Goal: Task Accomplishment & Management: Manage account settings

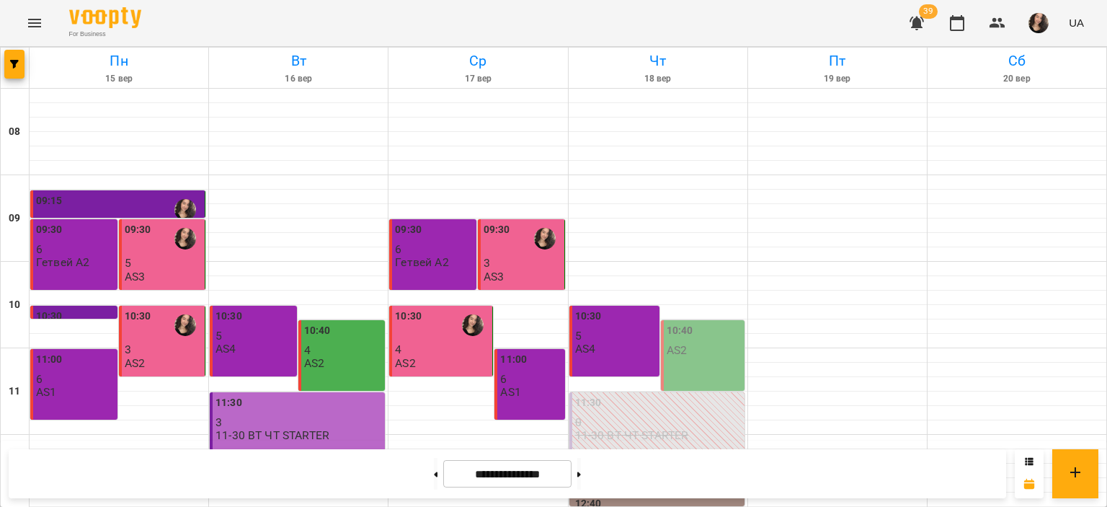
scroll to position [409, 0]
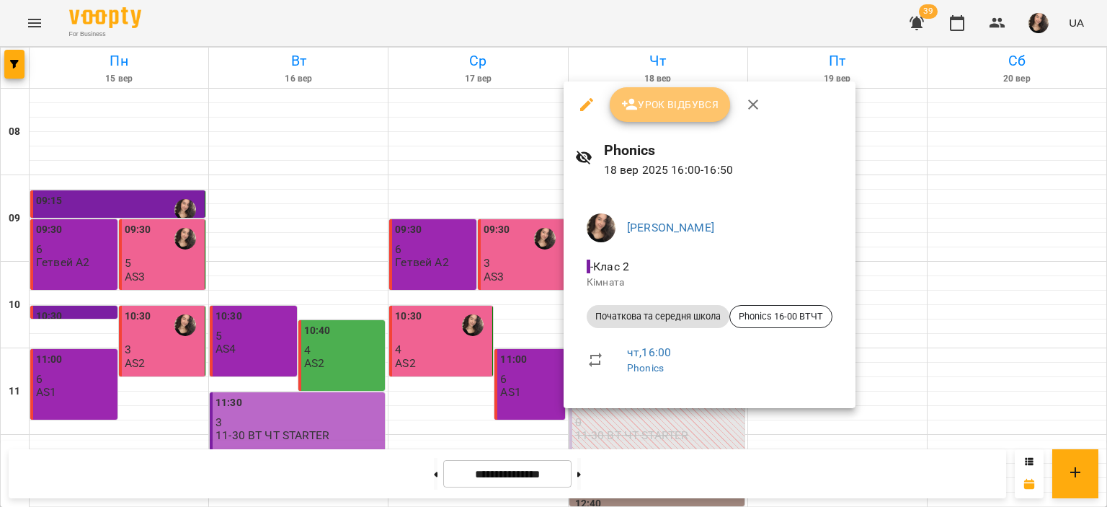
click at [632, 100] on icon "button" at bounding box center [630, 105] width 16 height 12
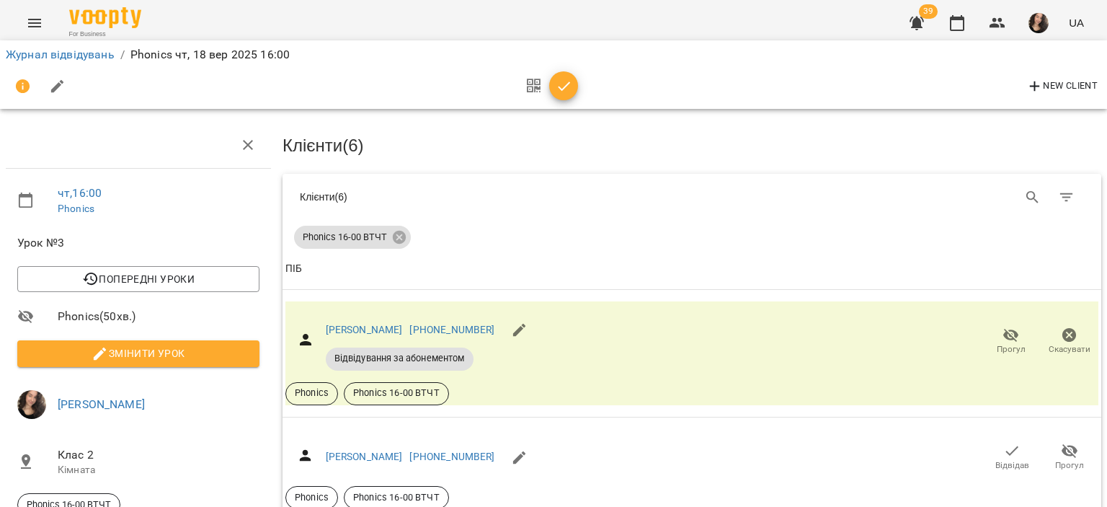
scroll to position [168, 0]
click at [1003, 343] on span "Прогул" at bounding box center [1011, 349] width 29 height 12
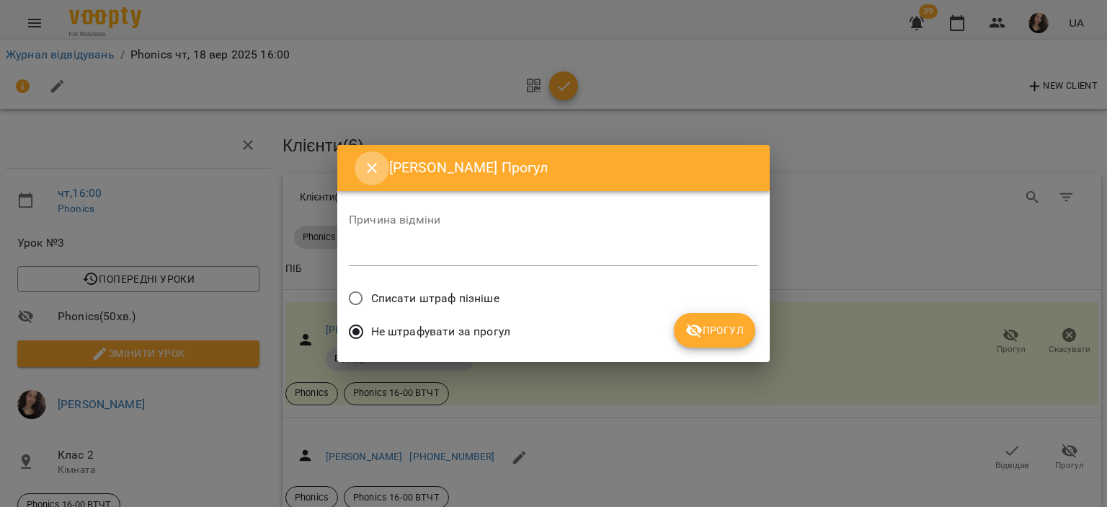
click at [378, 177] on button "Close" at bounding box center [372, 168] width 35 height 35
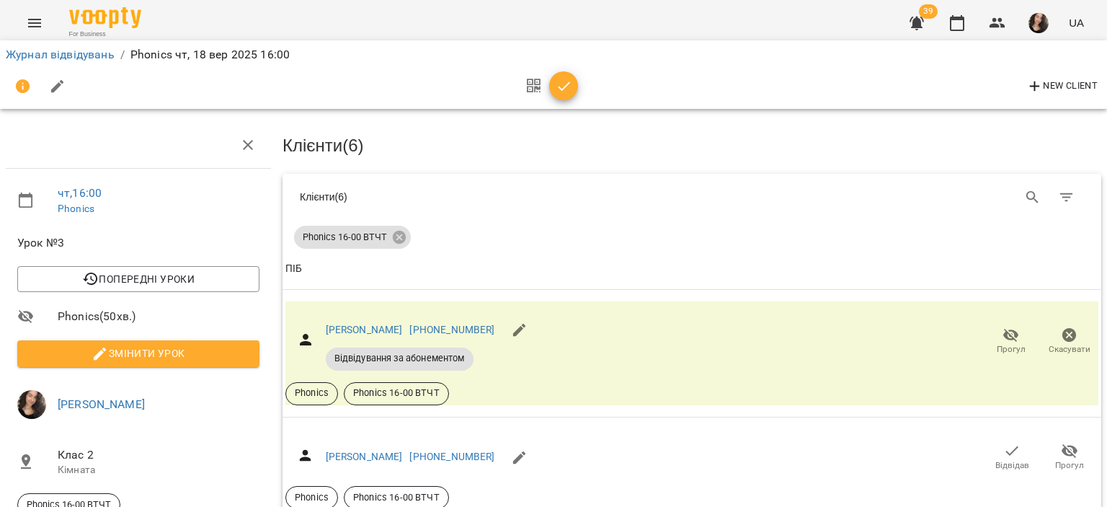
scroll to position [337, 0]
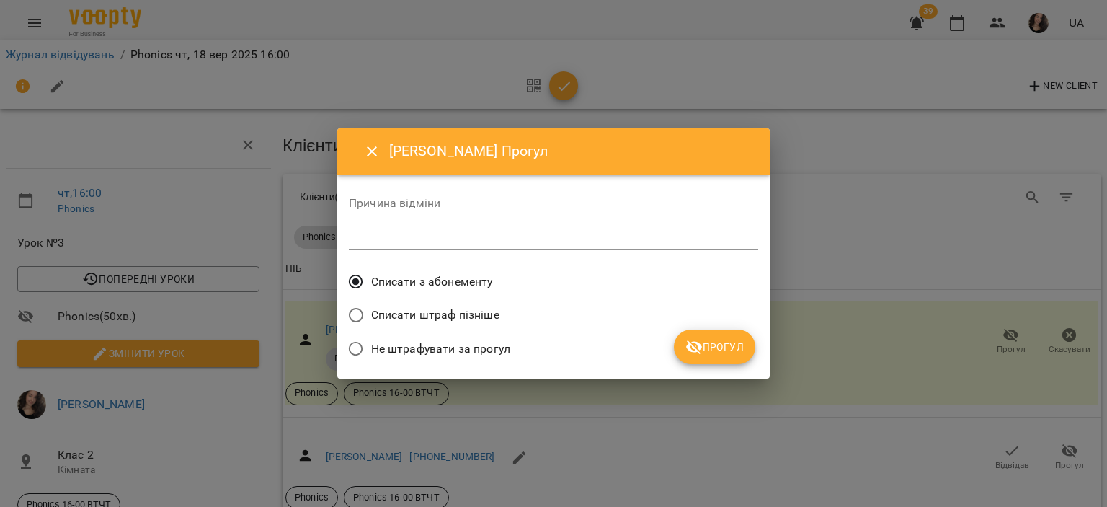
click at [487, 354] on span "Не штрафувати за прогул" at bounding box center [440, 348] width 139 height 17
click at [739, 354] on span "Прогул" at bounding box center [715, 346] width 58 height 17
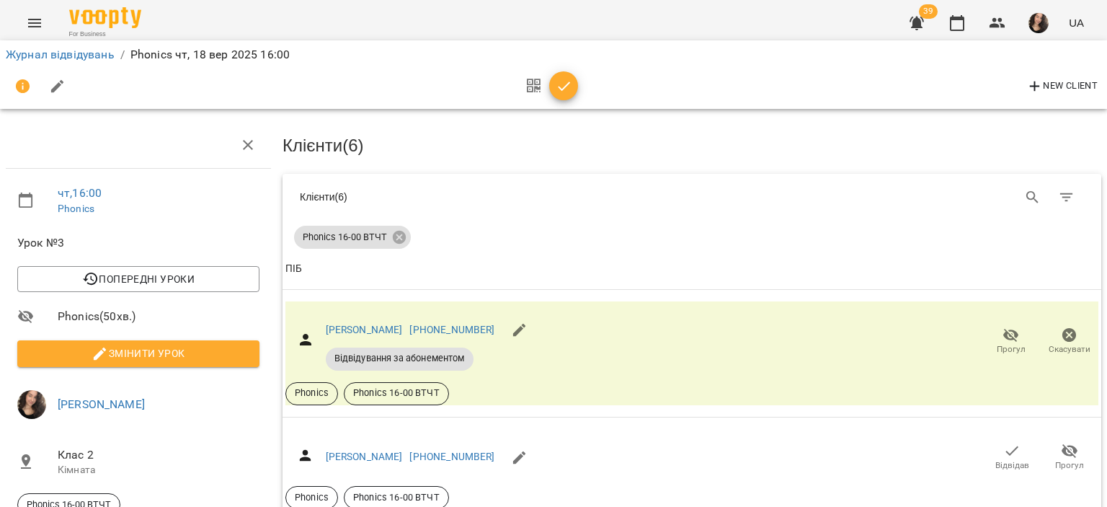
scroll to position [569, 0]
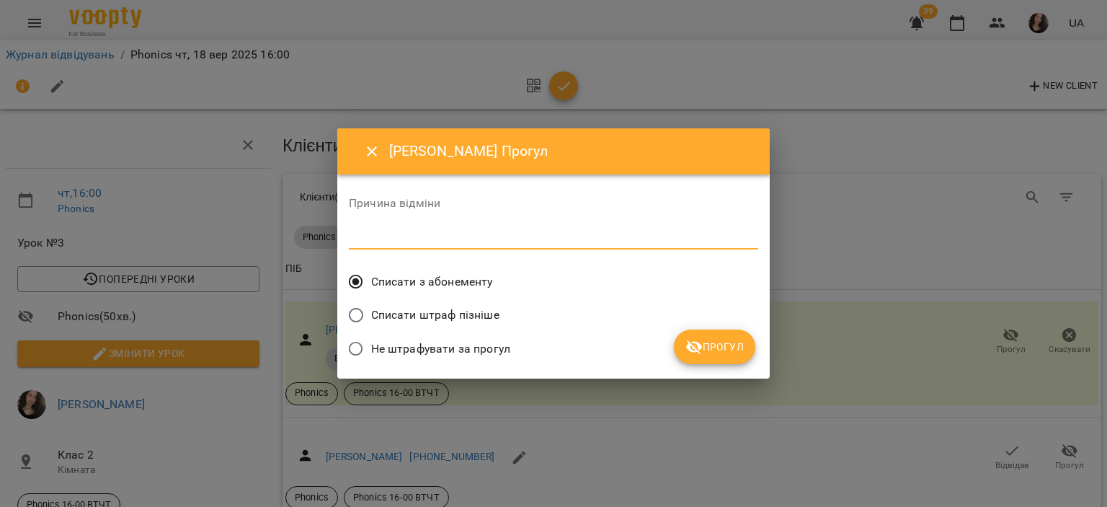
click at [441, 236] on textarea at bounding box center [554, 238] width 410 height 14
type textarea "**"
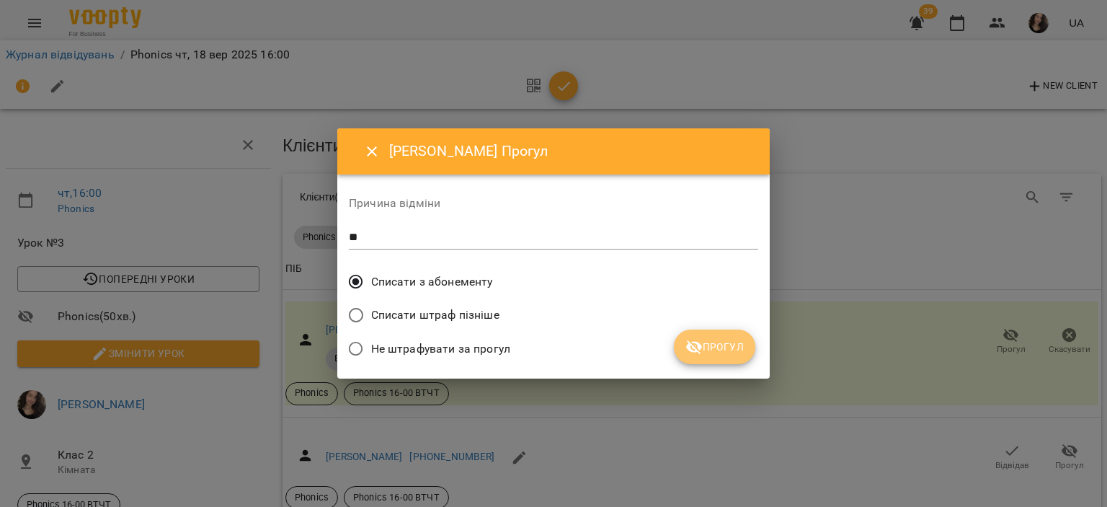
click at [701, 350] on icon "submit" at bounding box center [694, 347] width 16 height 14
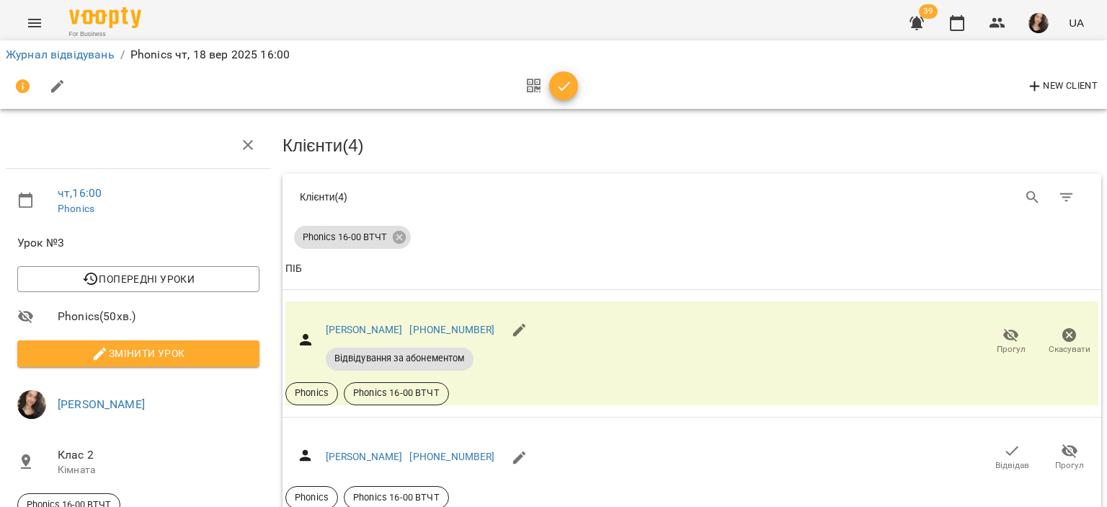
scroll to position [238, 0]
click at [565, 92] on icon "button" at bounding box center [564, 86] width 17 height 17
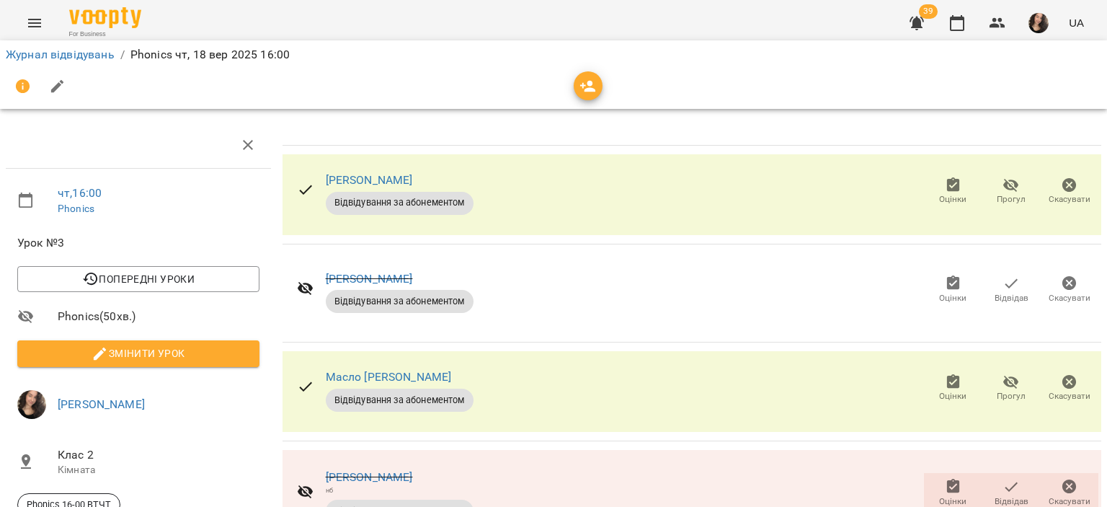
scroll to position [97, 0]
click at [947, 374] on icon "button" at bounding box center [953, 381] width 13 height 14
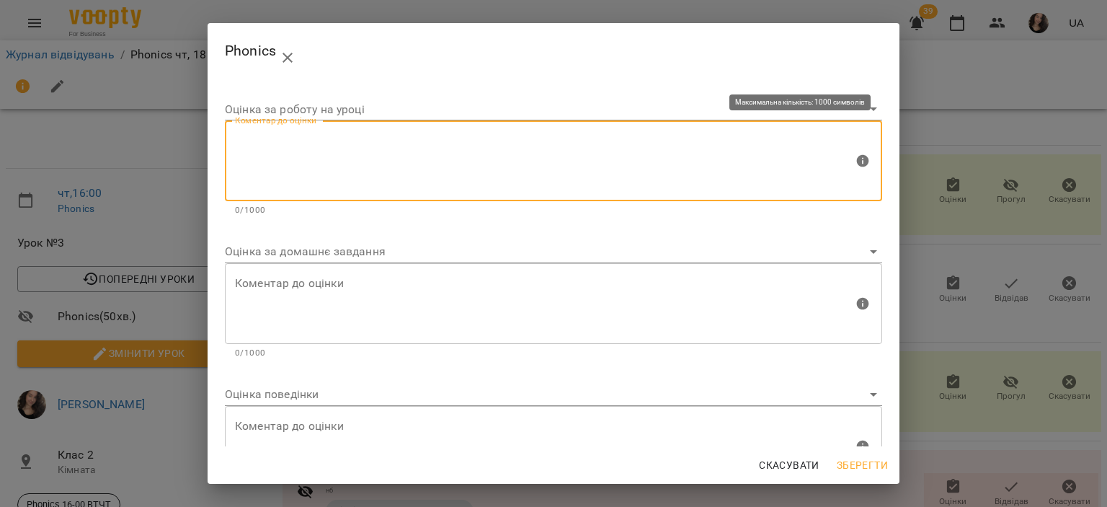
click at [392, 152] on textarea at bounding box center [544, 161] width 619 height 54
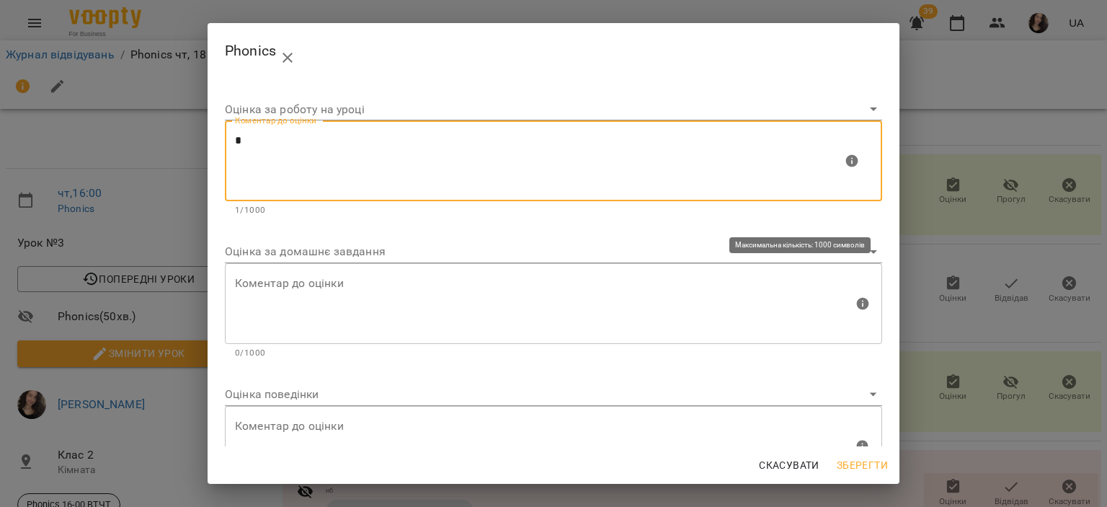
type textarea "*"
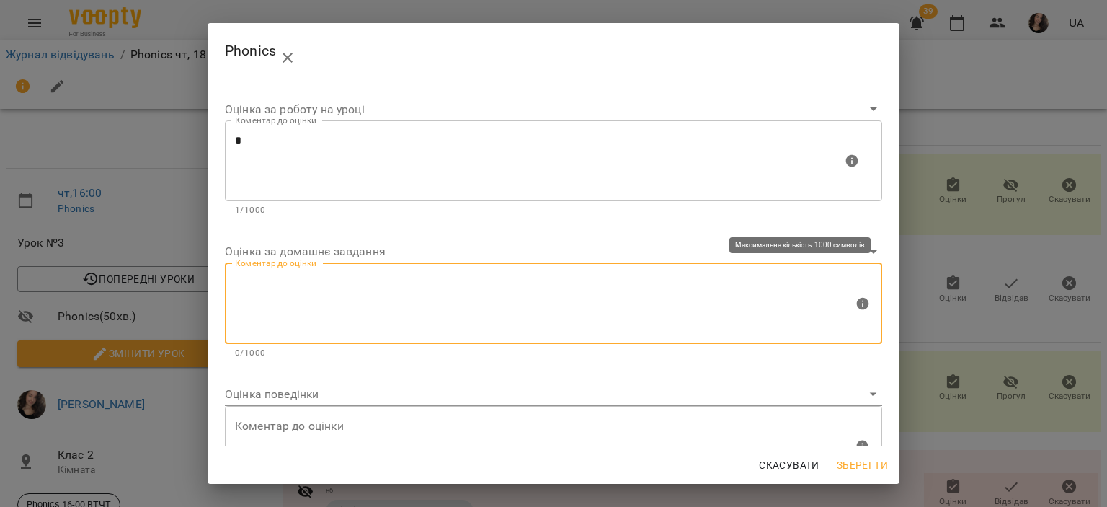
click at [291, 317] on textarea at bounding box center [544, 303] width 619 height 54
type textarea "*"
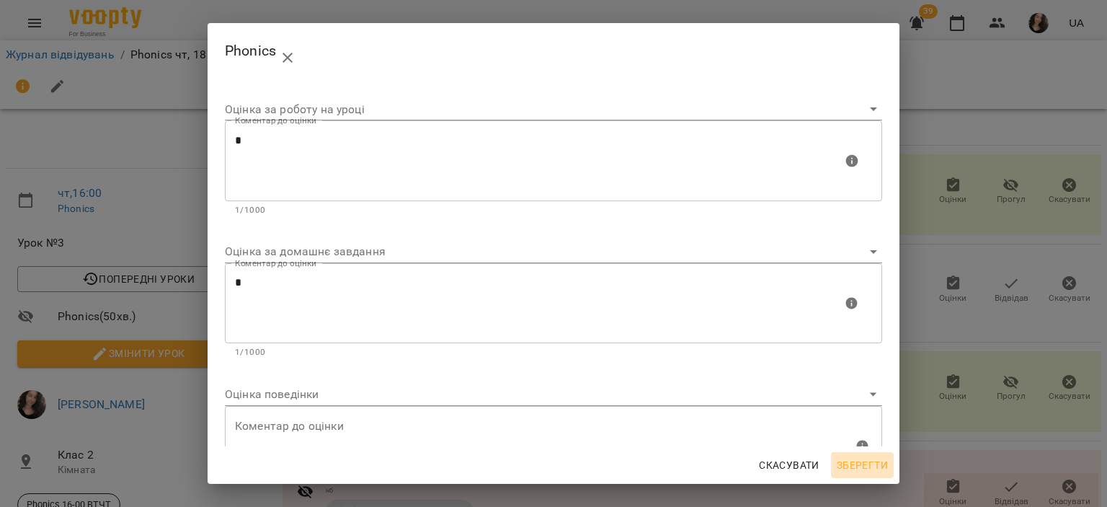
click at [853, 468] on span "Зберегти" at bounding box center [862, 464] width 51 height 17
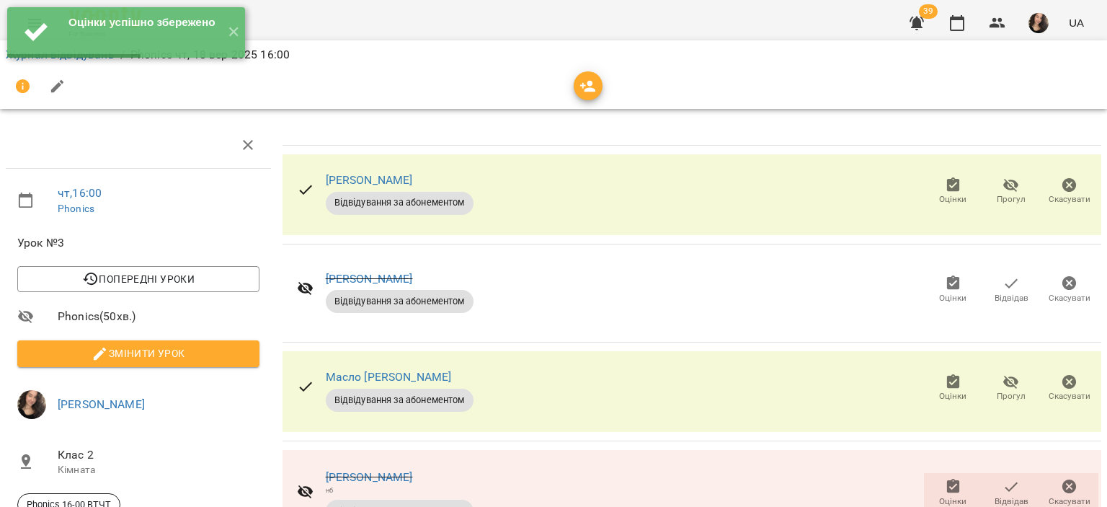
scroll to position [0, 0]
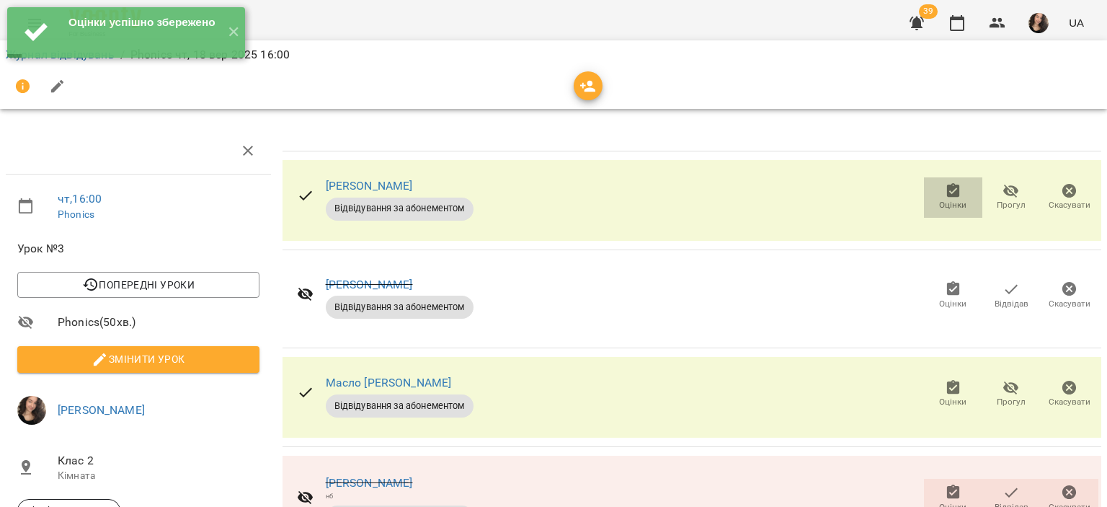
click at [945, 183] on icon "button" at bounding box center [953, 190] width 17 height 17
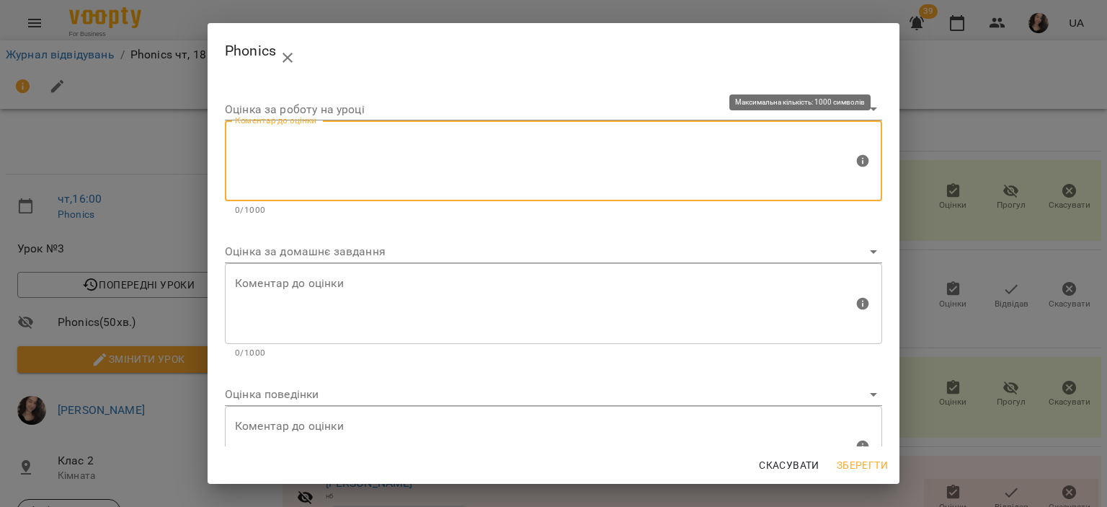
click at [461, 149] on textarea at bounding box center [544, 161] width 619 height 54
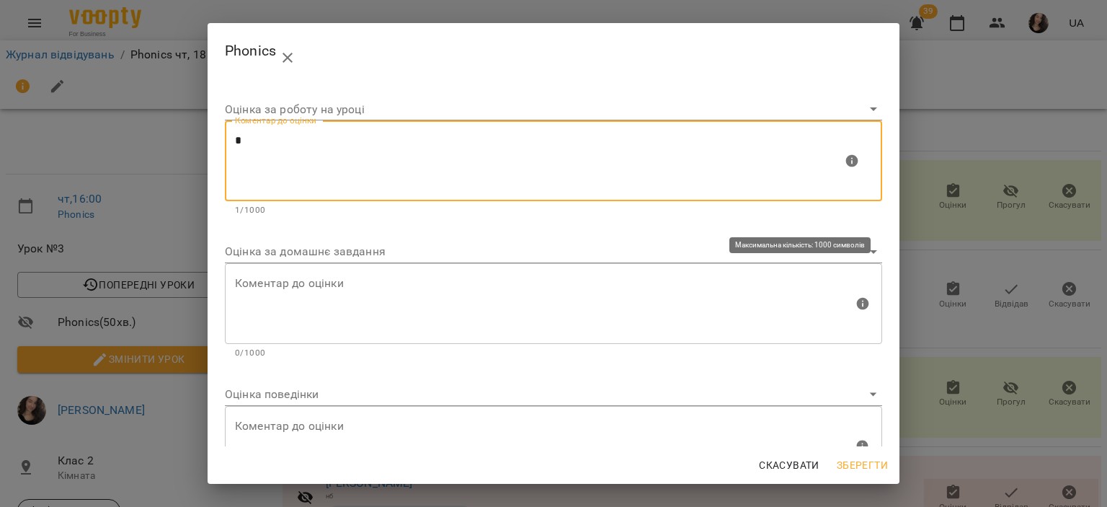
type textarea "*"
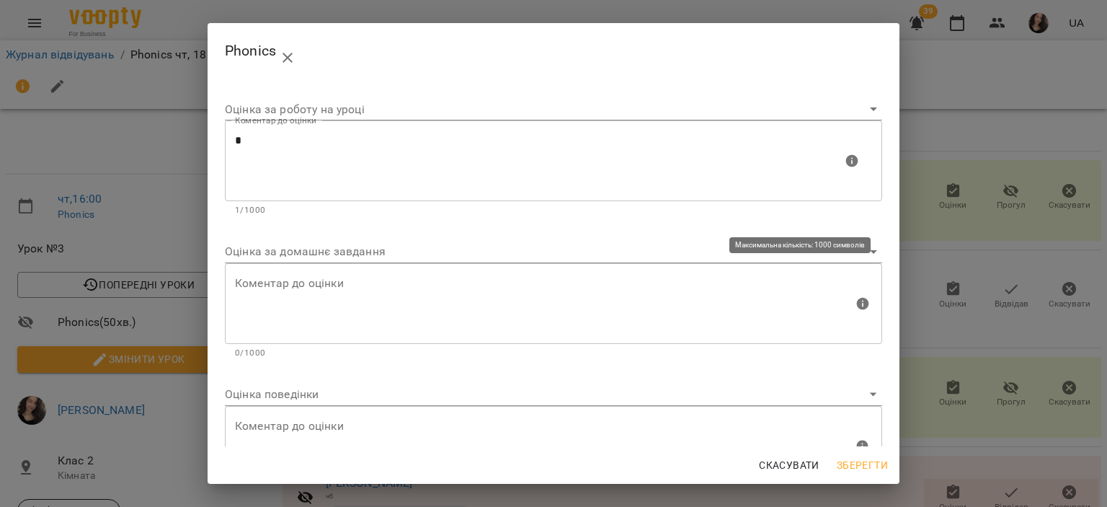
click at [337, 275] on div "Коментар до оцінки" at bounding box center [554, 303] width 658 height 81
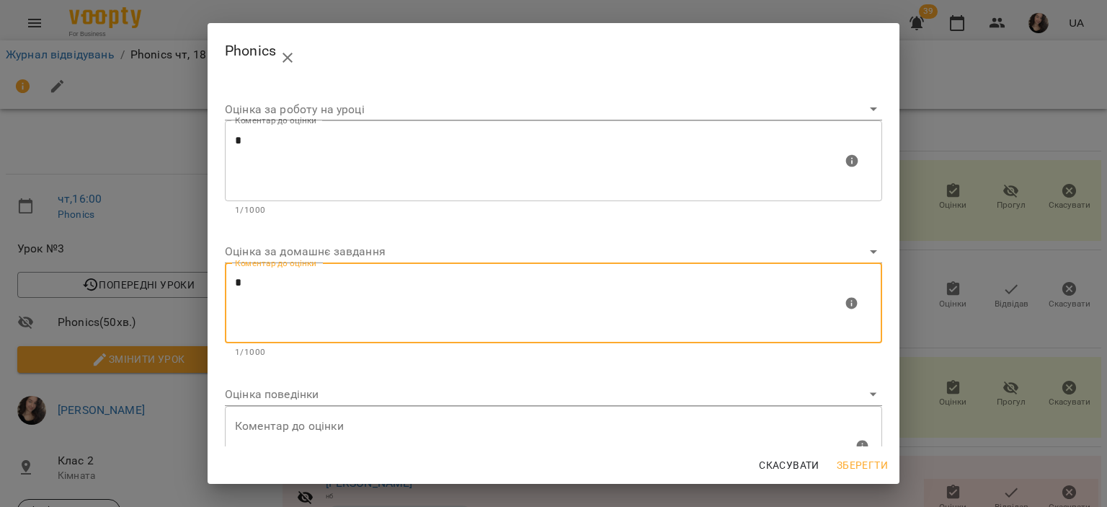
type textarea "*"
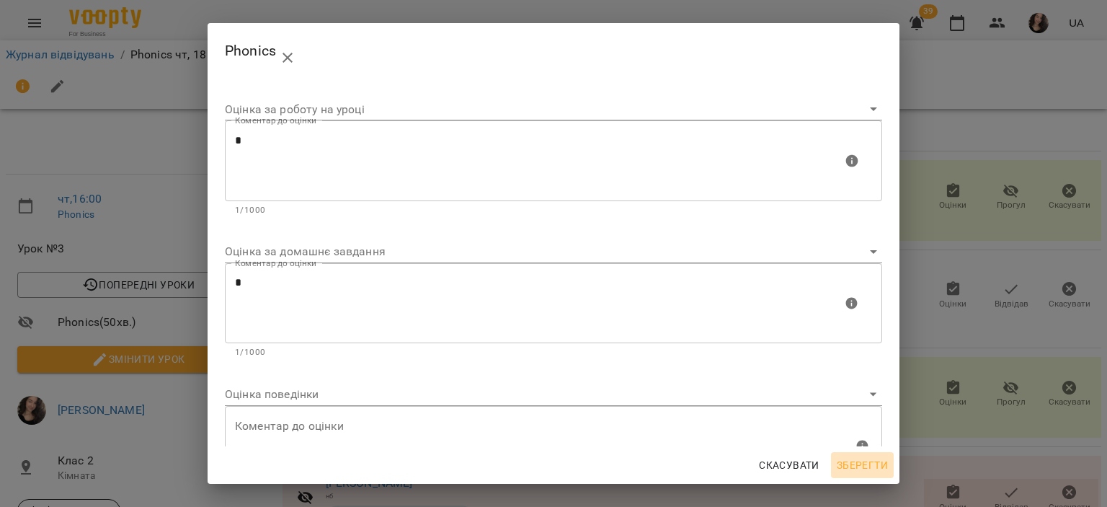
click at [841, 464] on span "Зберегти" at bounding box center [862, 464] width 51 height 17
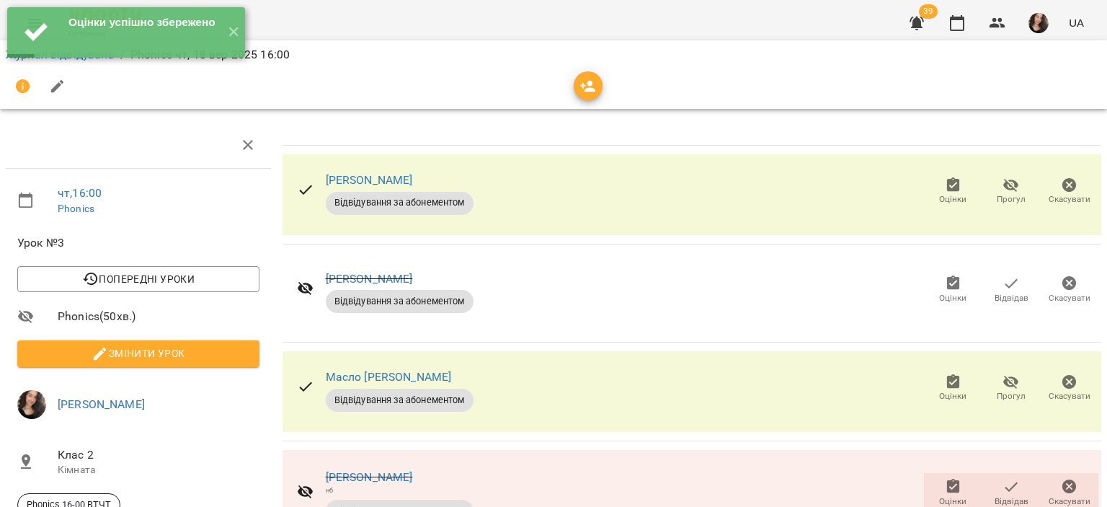
scroll to position [265, 0]
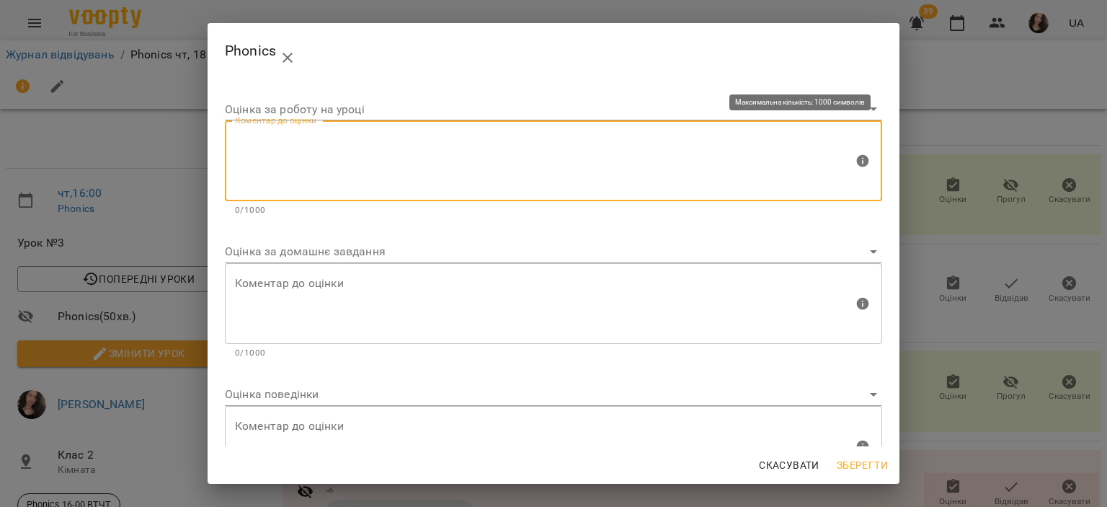
click at [400, 146] on textarea at bounding box center [544, 161] width 619 height 54
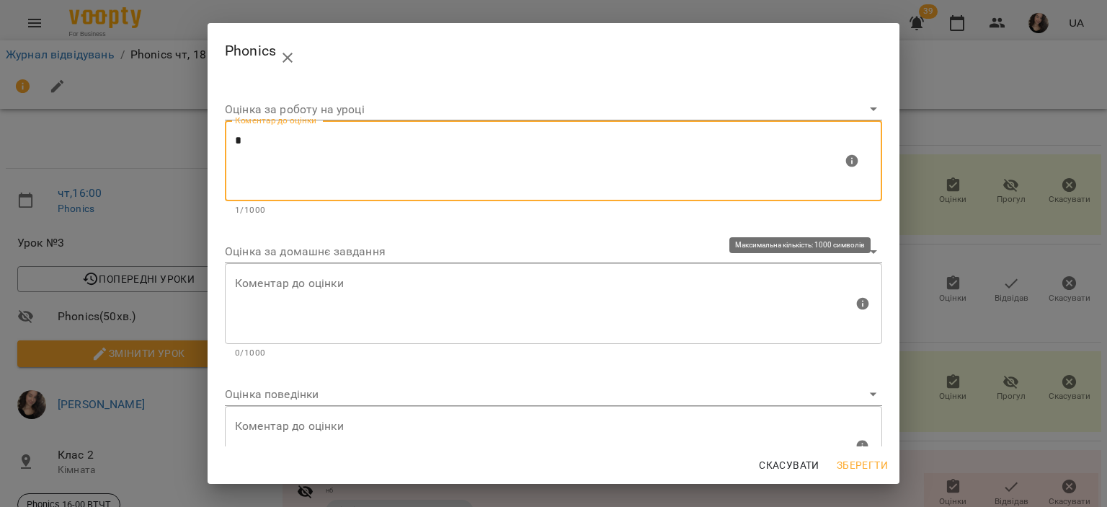
type textarea "*"
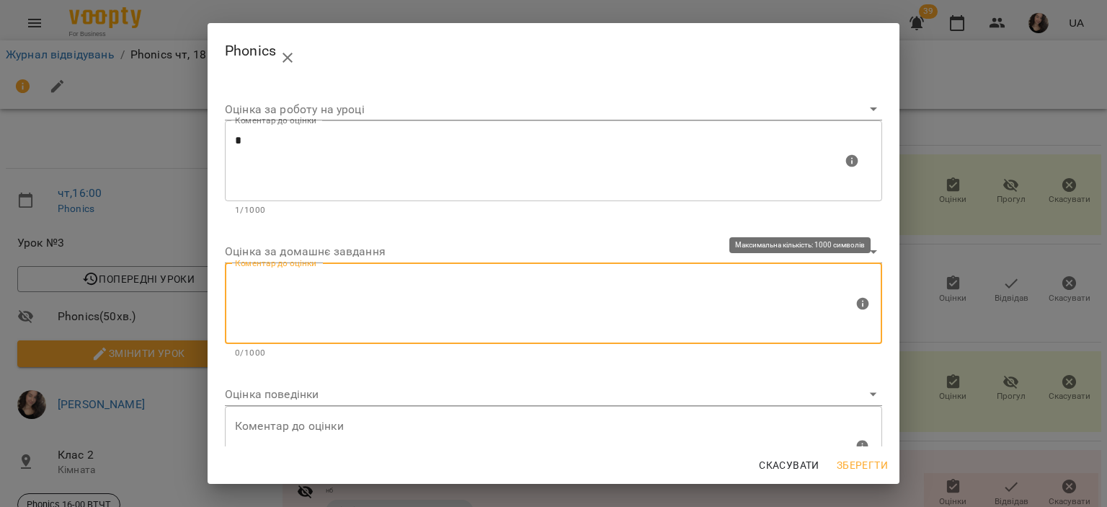
click at [303, 278] on textarea at bounding box center [544, 303] width 619 height 54
type textarea "*"
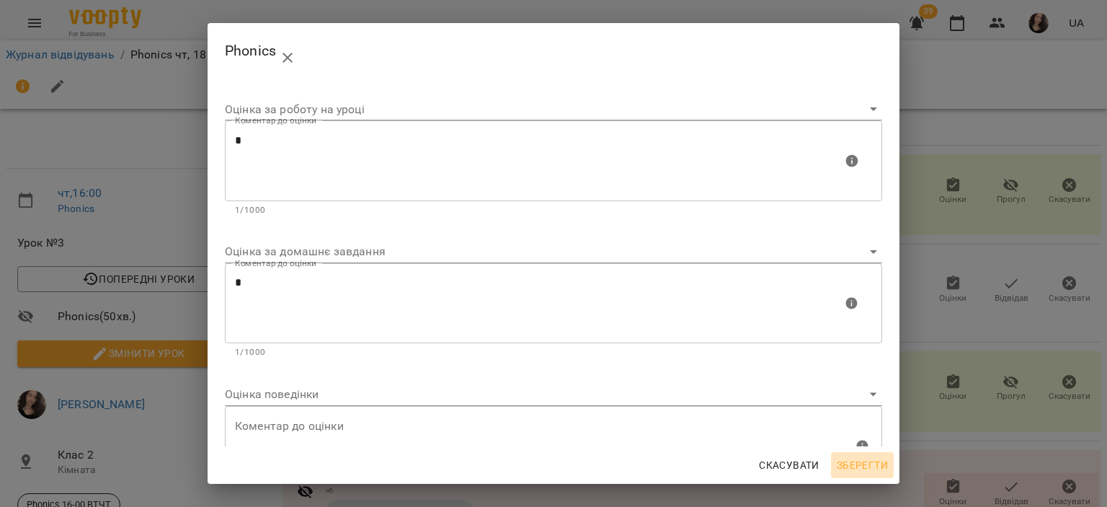
click at [880, 472] on span "Зберегти" at bounding box center [862, 464] width 51 height 17
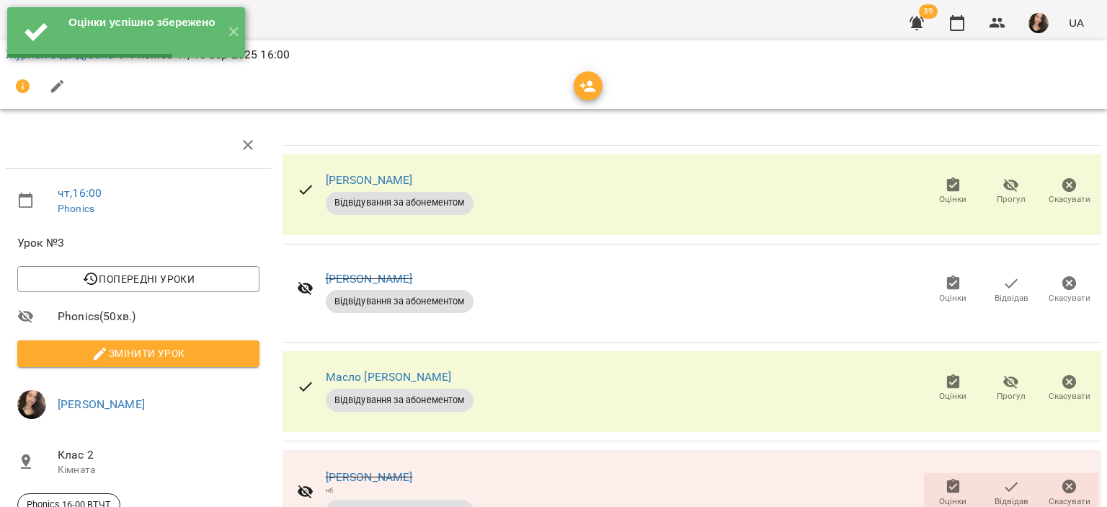
scroll to position [268, 0]
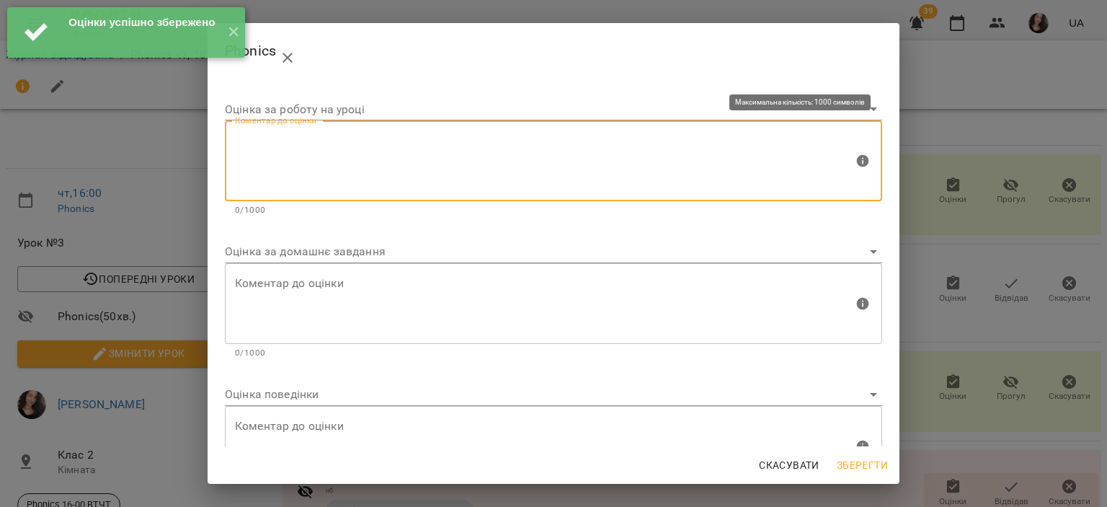
click at [407, 181] on textarea at bounding box center [544, 161] width 619 height 54
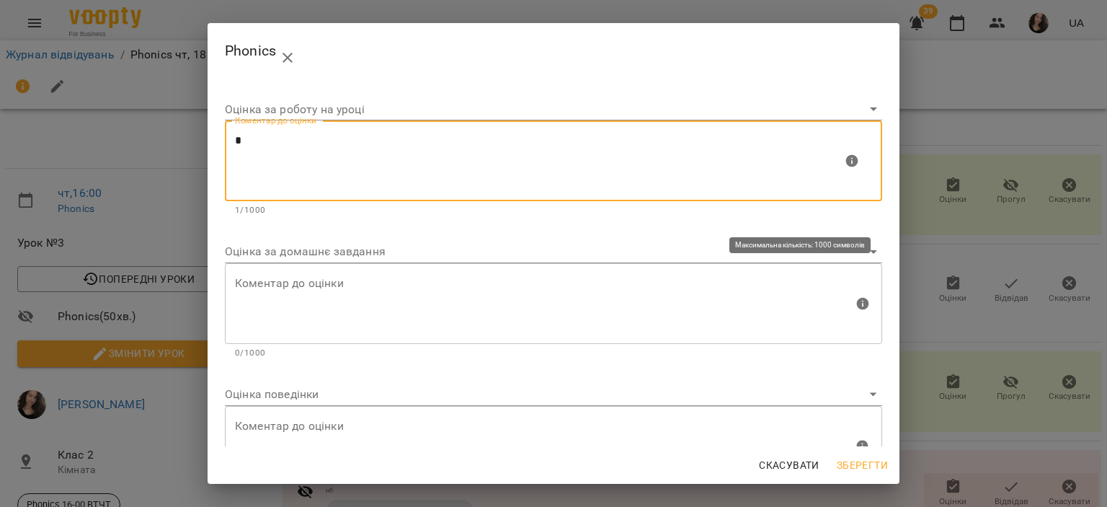
type textarea "*"
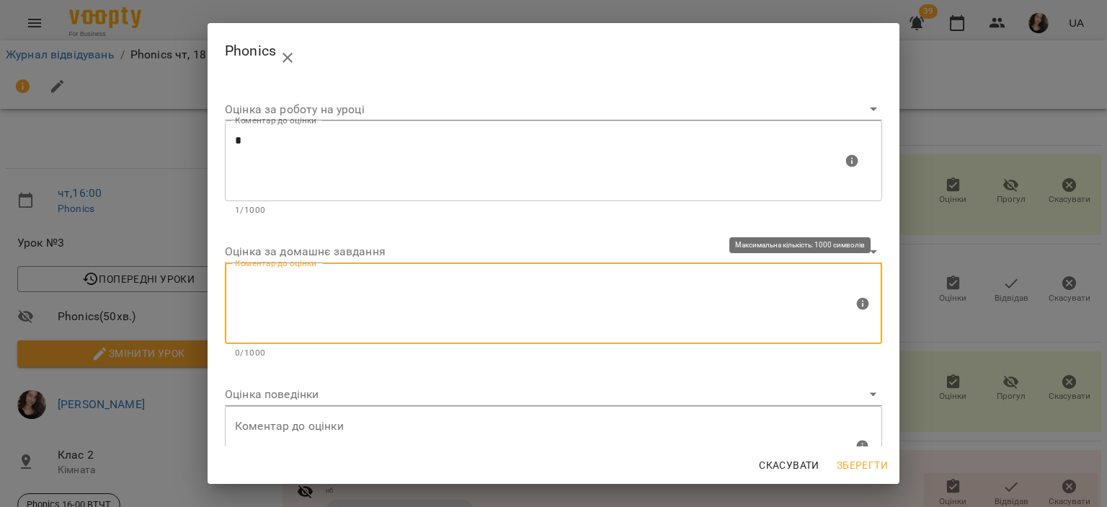
click at [317, 284] on textarea at bounding box center [544, 303] width 619 height 54
type textarea "*"
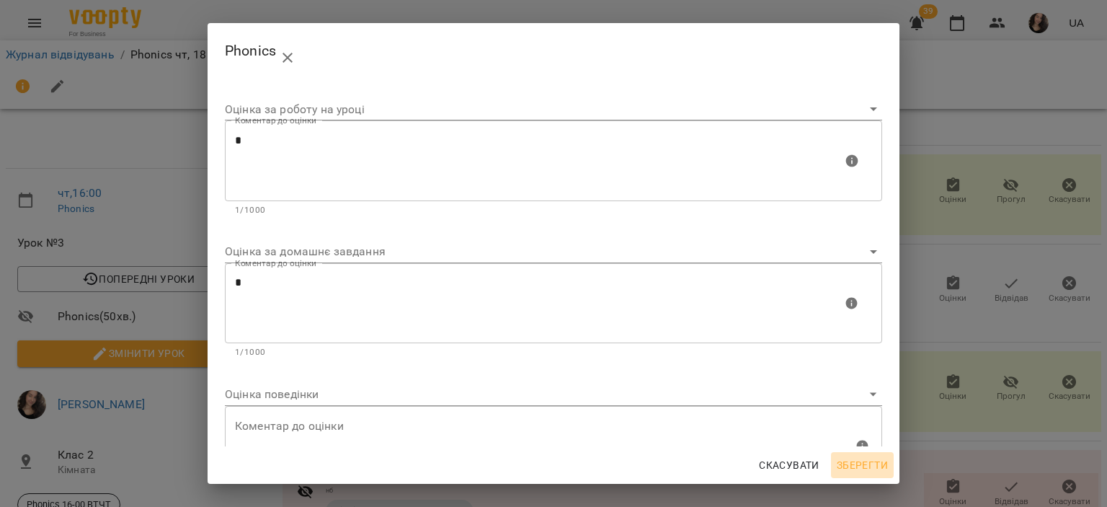
click at [854, 476] on button "Зберегти" at bounding box center [862, 465] width 63 height 26
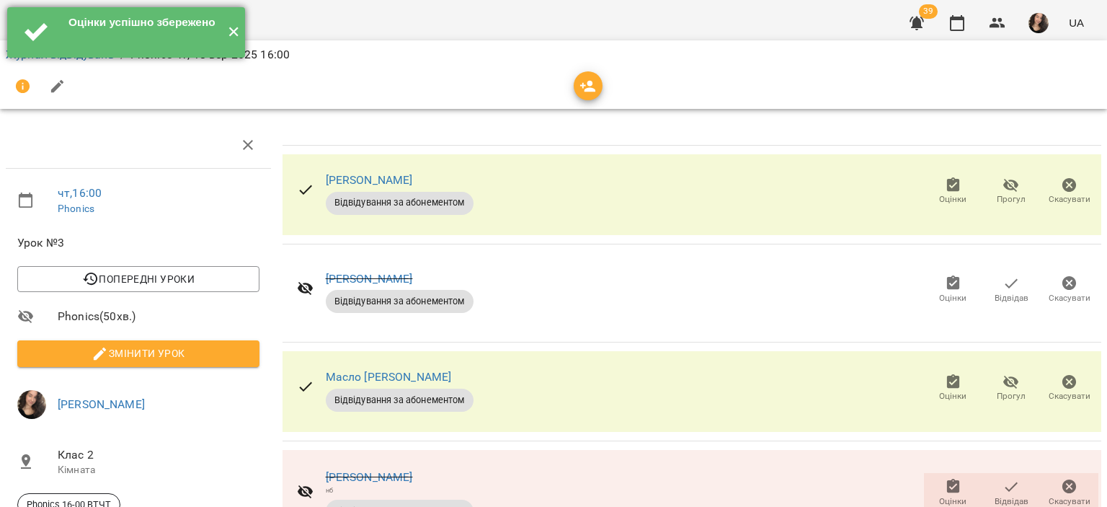
click at [234, 31] on button "✕" at bounding box center [233, 32] width 24 height 50
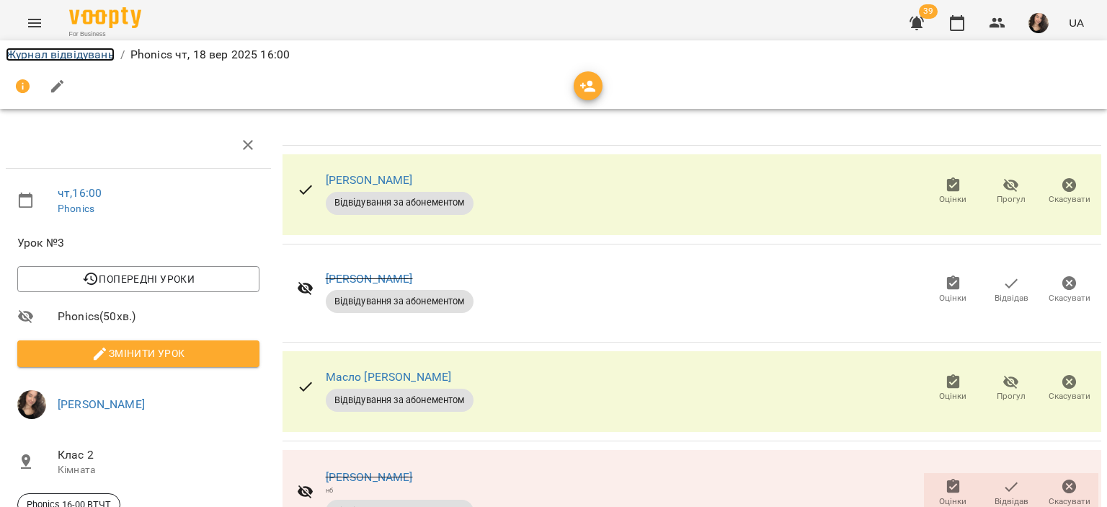
click at [44, 54] on link "Журнал відвідувань" at bounding box center [60, 55] width 109 height 14
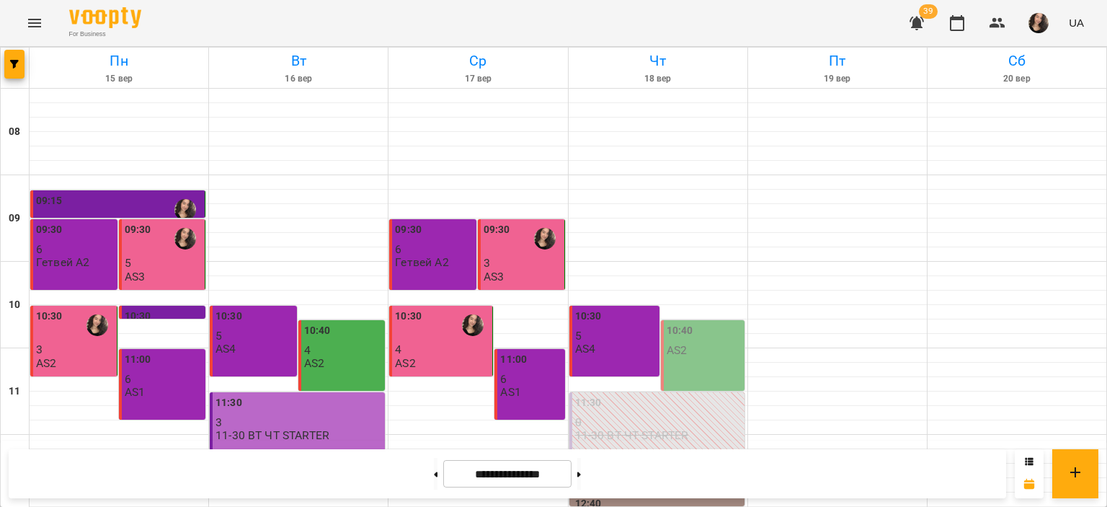
scroll to position [684, 0]
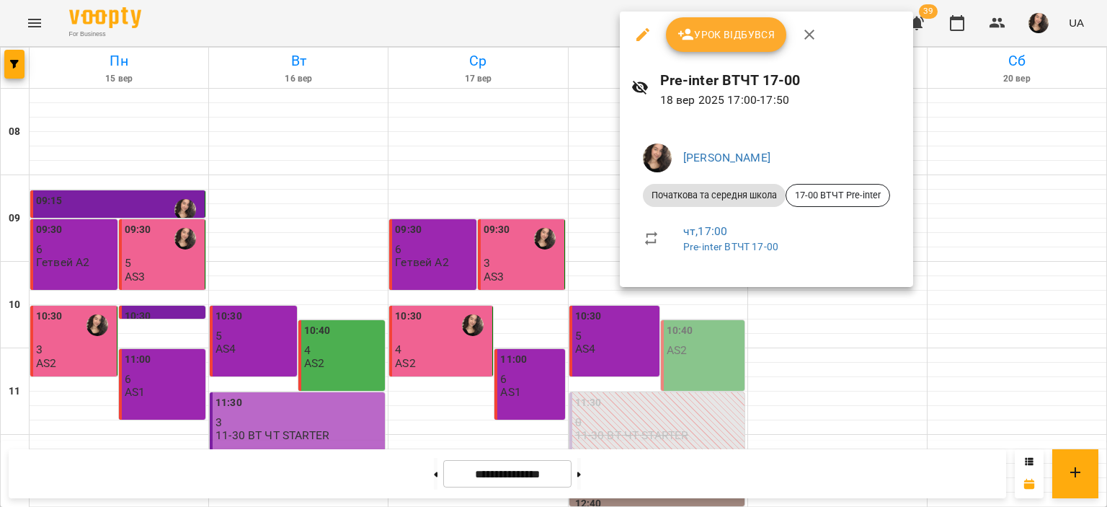
click at [535, 37] on div at bounding box center [553, 253] width 1107 height 507
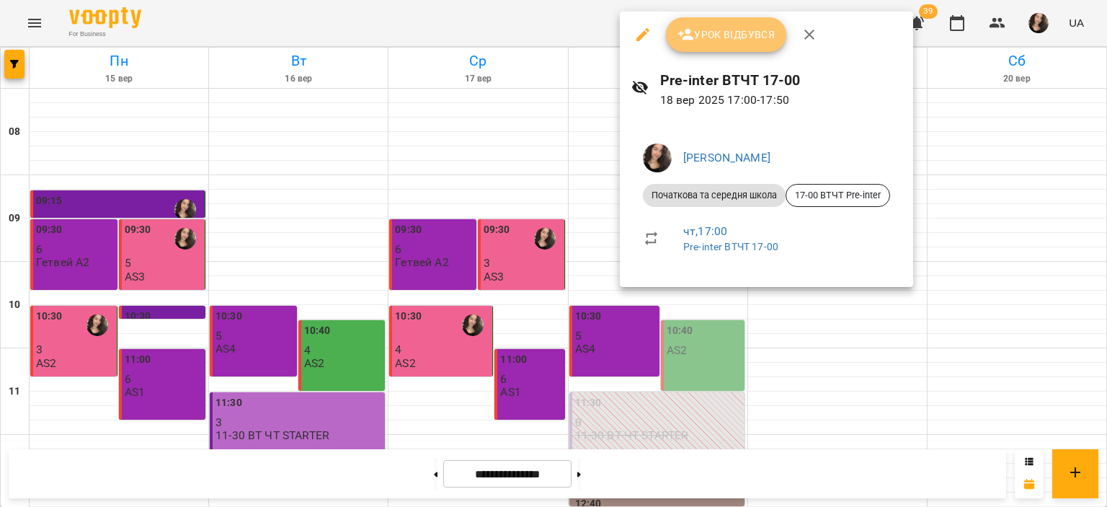
click at [731, 31] on span "Урок відбувся" at bounding box center [727, 34] width 98 height 17
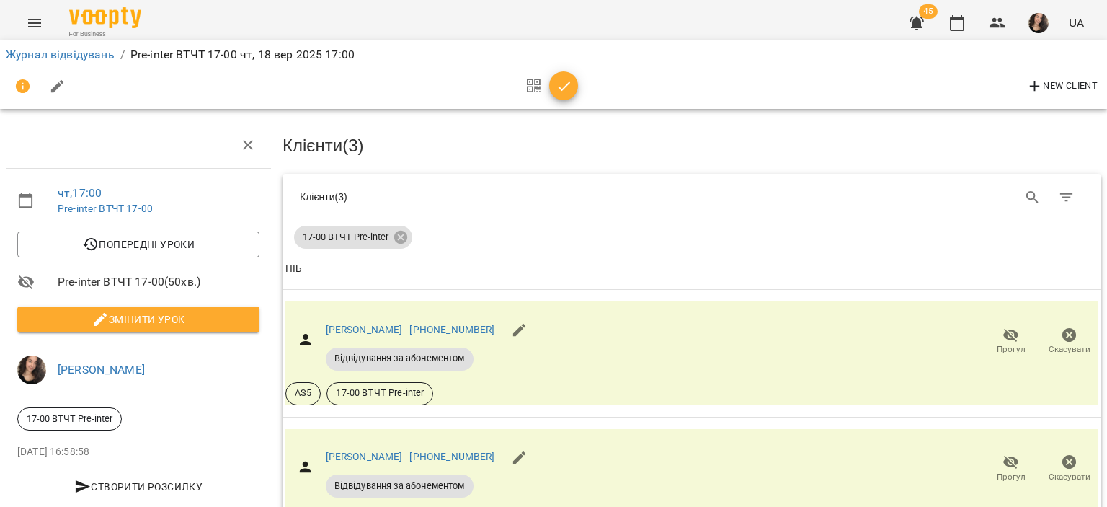
scroll to position [120, 0]
